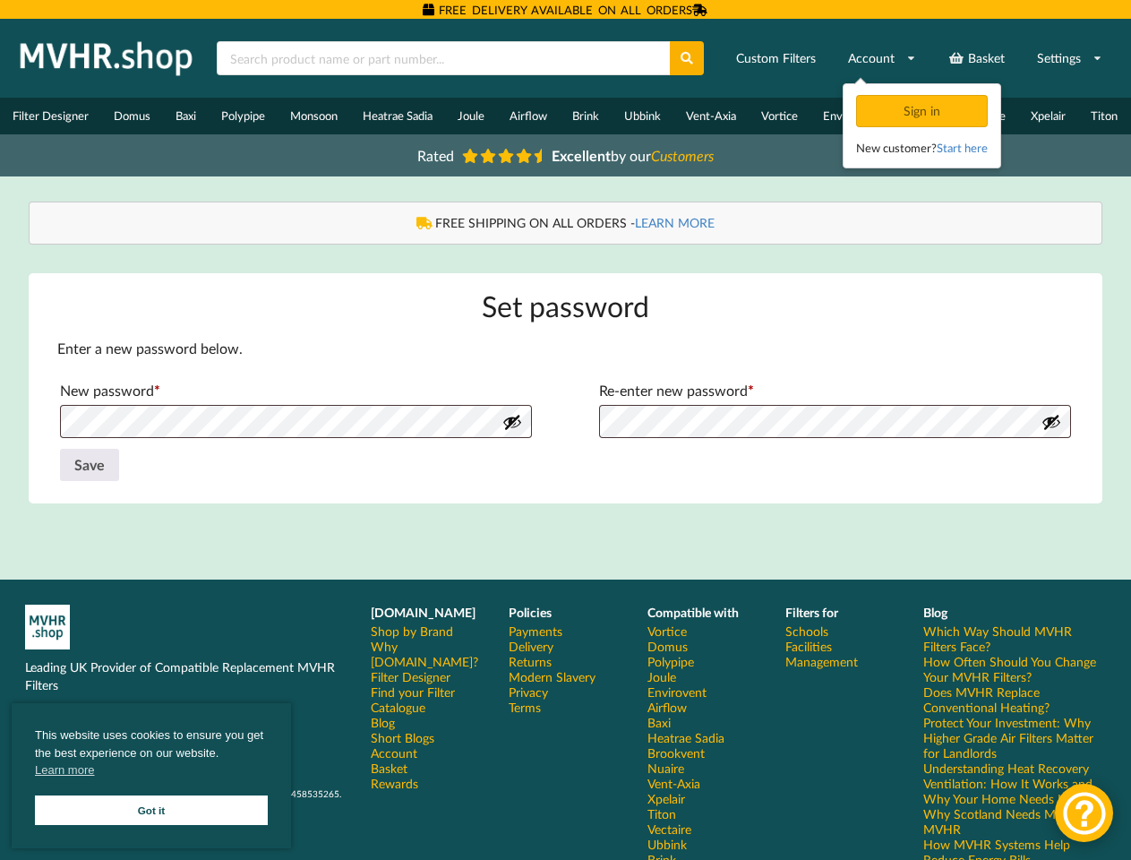
click at [565, 430] on form "Enter a new password below. New password * Required Re-enter new password * Req…" at bounding box center [565, 411] width 1017 height 145
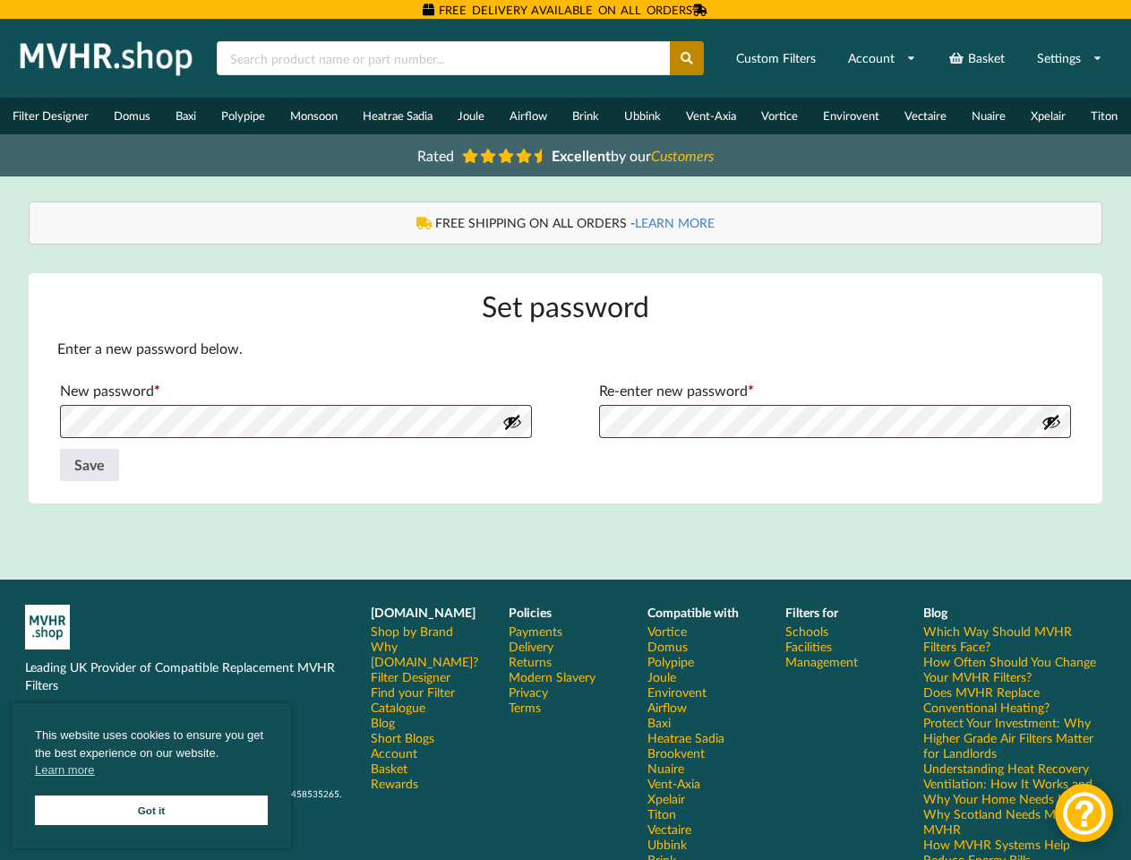
click at [688, 58] on icon at bounding box center [687, 58] width 15 height 13
click at [1069, 58] on link "Settings" at bounding box center [1069, 58] width 89 height 32
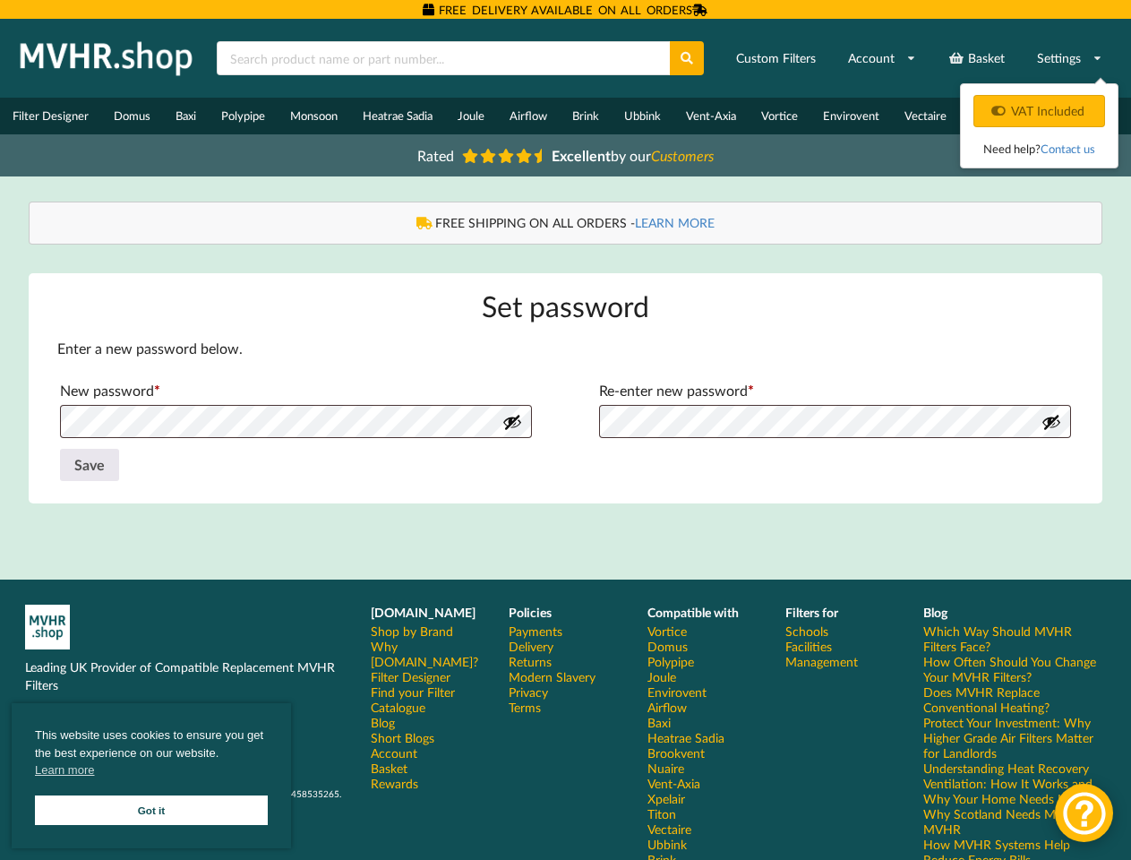
click at [512, 431] on button "Show password" at bounding box center [512, 422] width 20 height 20
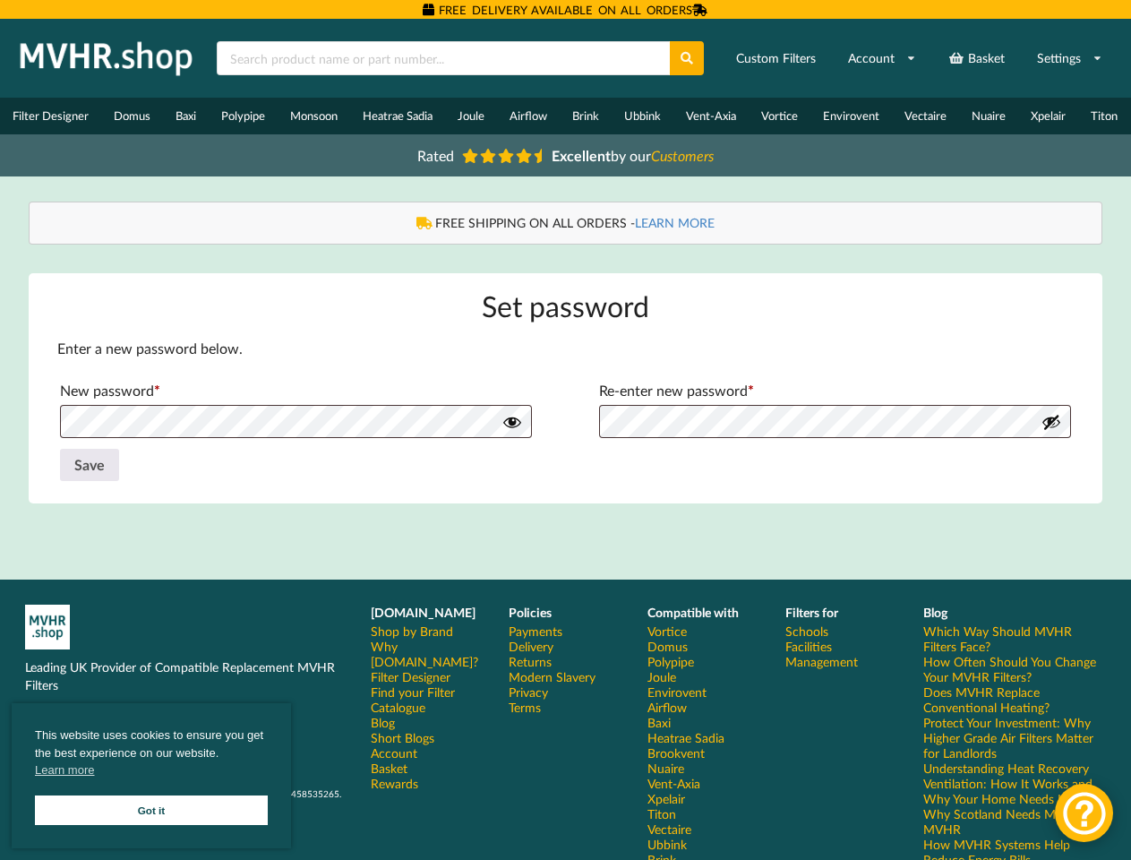
click at [1051, 431] on button "Show password" at bounding box center [1052, 422] width 20 height 20
click at [90, 474] on button "Save" at bounding box center [89, 465] width 59 height 32
click at [151, 776] on span "This website uses cookies to ensure you get the best experience on our website.…" at bounding box center [151, 754] width 233 height 57
click at [1084, 812] on div at bounding box center [1084, 813] width 58 height 58
